Goal: Transaction & Acquisition: Purchase product/service

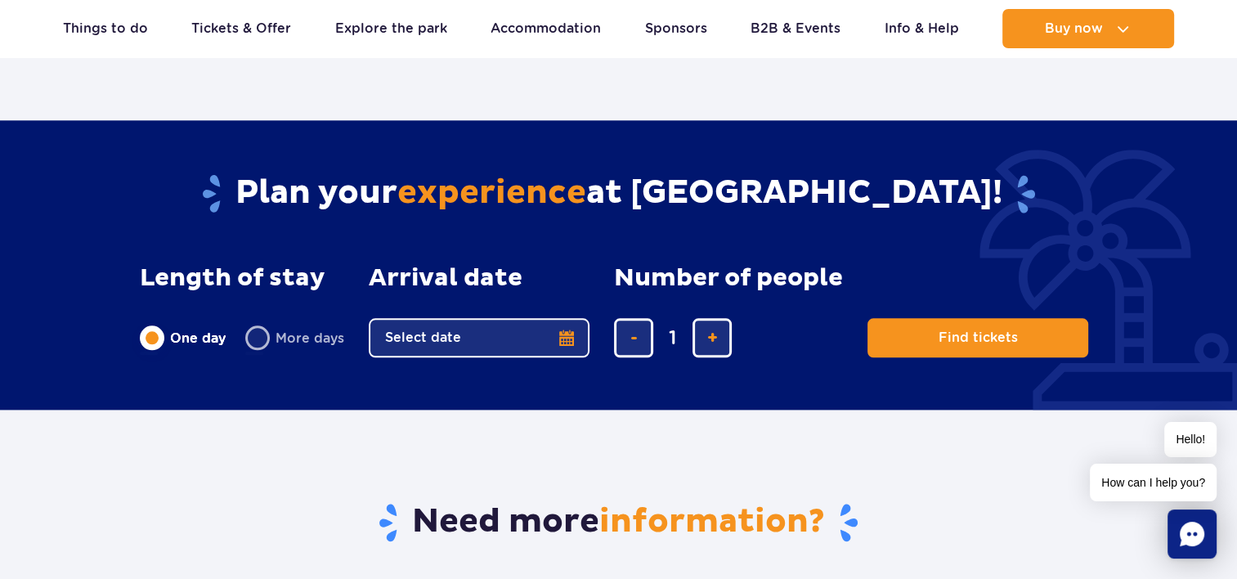
scroll to position [1962, 0]
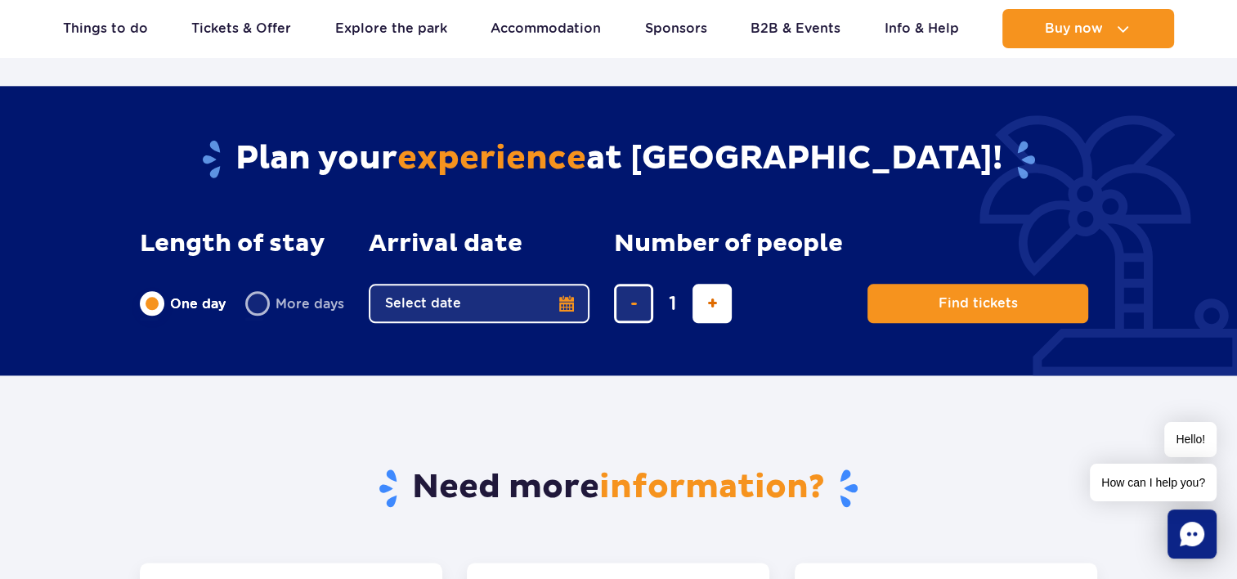
click at [719, 301] on button "add ticket" at bounding box center [711, 303] width 39 height 39
type input "4"
click at [562, 299] on button "Select date" at bounding box center [479, 303] width 221 height 39
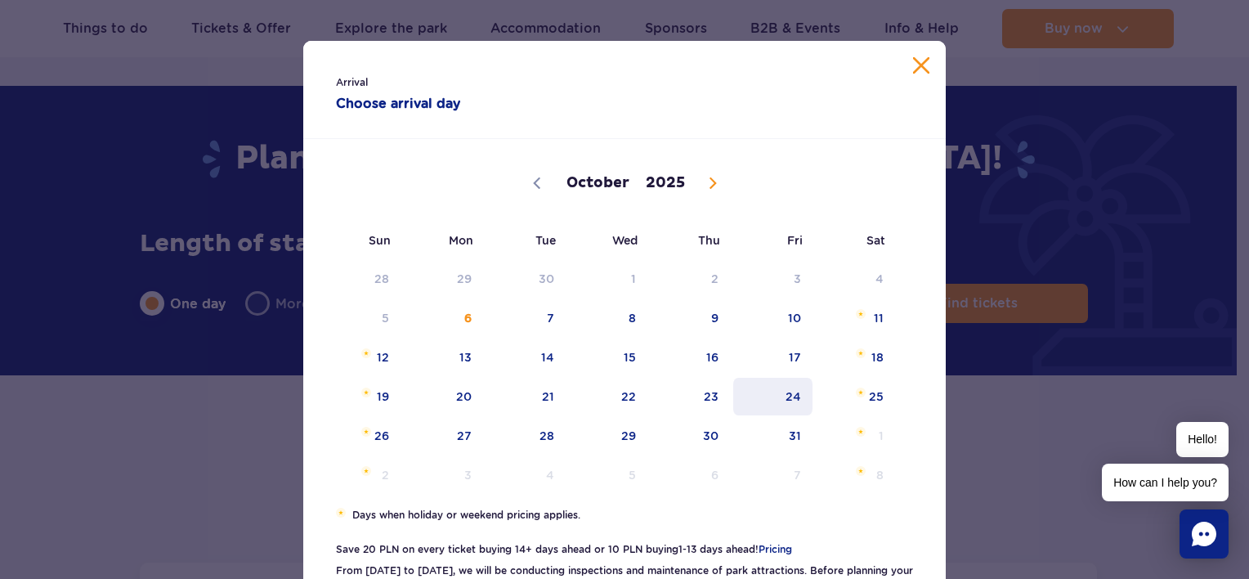
click at [792, 395] on span "24" at bounding box center [773, 397] width 83 height 38
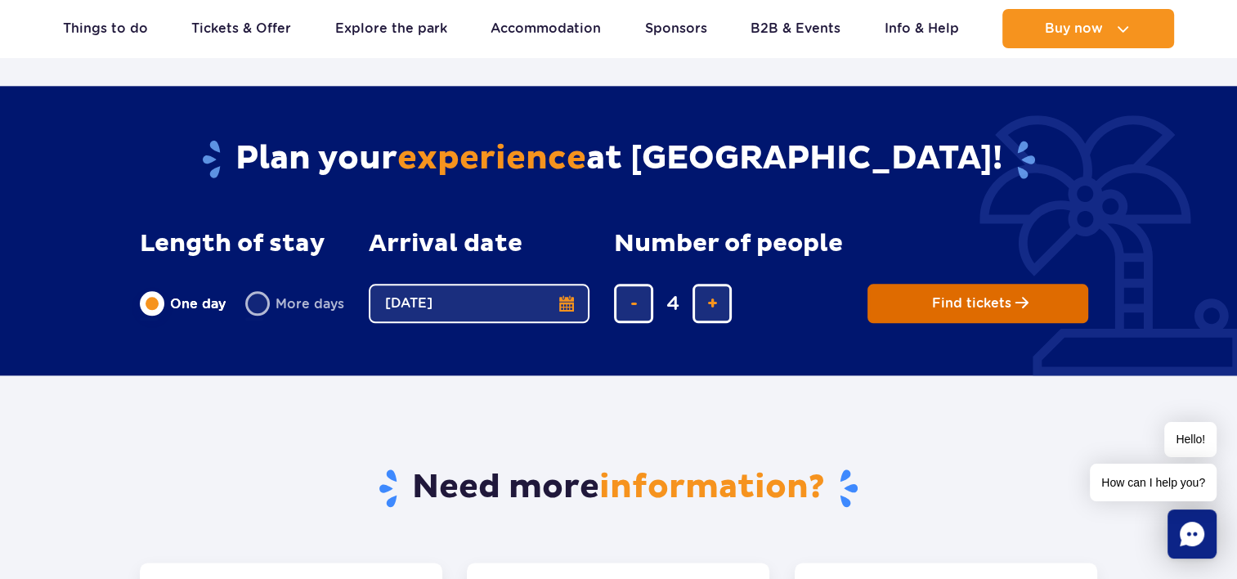
click at [970, 302] on span "Find tickets" at bounding box center [971, 303] width 79 height 15
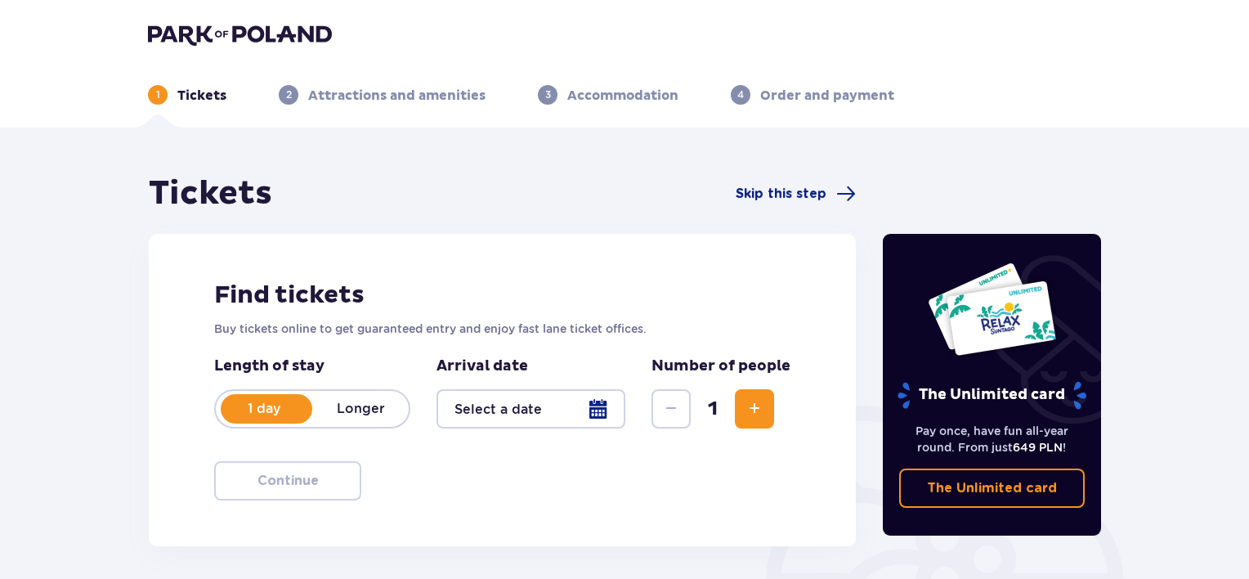
type input "[DATE]"
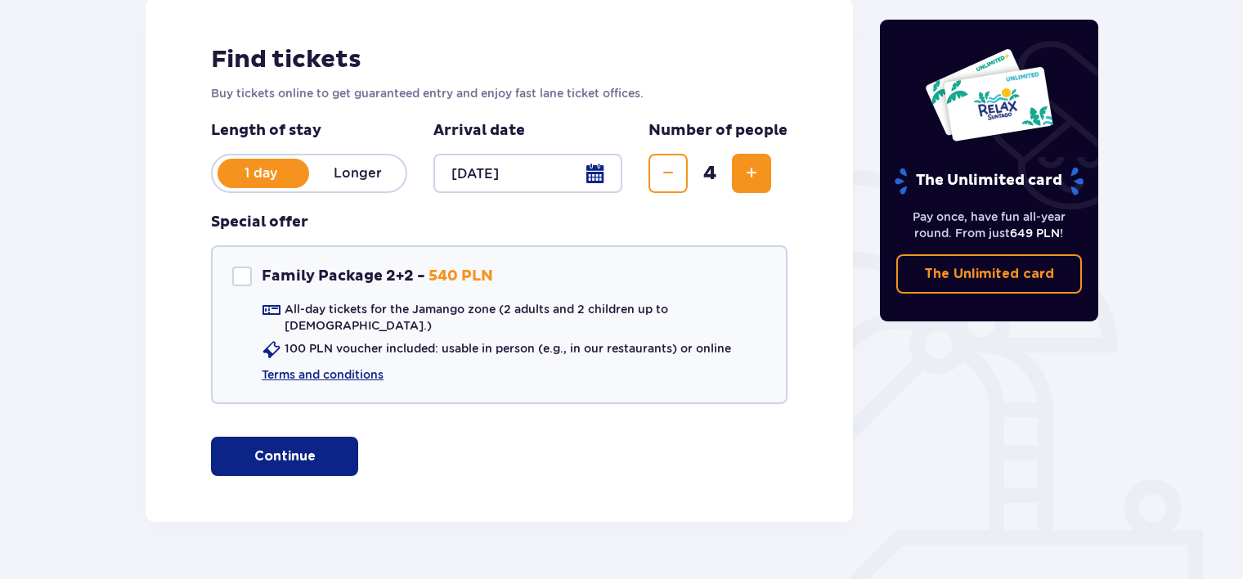
scroll to position [262, 0]
